Goal: Use online tool/utility: Utilize a website feature to perform a specific function

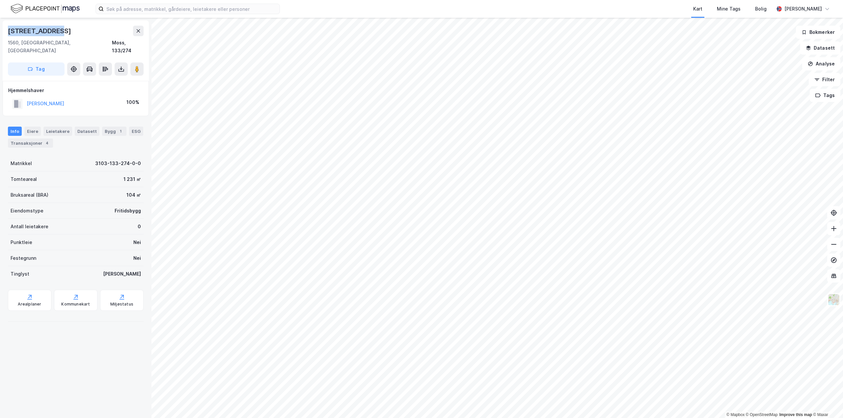
drag, startPoint x: 65, startPoint y: 31, endPoint x: 0, endPoint y: 31, distance: 65.2
click at [0, 31] on div "Rørvikveien 39 1560, [GEOGRAPHIC_DATA], [GEOGRAPHIC_DATA], 133/274 Tag Hjemmels…" at bounding box center [75, 218] width 151 height 401
copy div "[STREET_ADDRESS]"
click at [827, 61] on button "Analyse" at bounding box center [821, 63] width 38 height 13
click at [748, 67] on div "Mål avstand" at bounding box center [763, 65] width 57 height 6
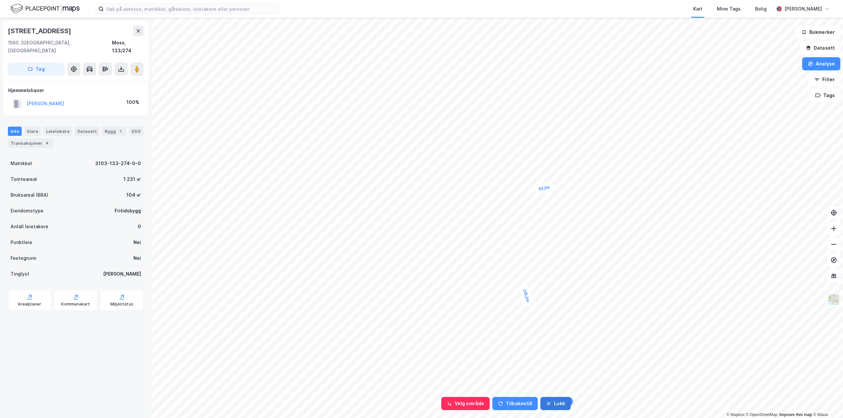
click at [553, 401] on button "Lukk" at bounding box center [555, 403] width 30 height 13
